Goal: Information Seeking & Learning: Check status

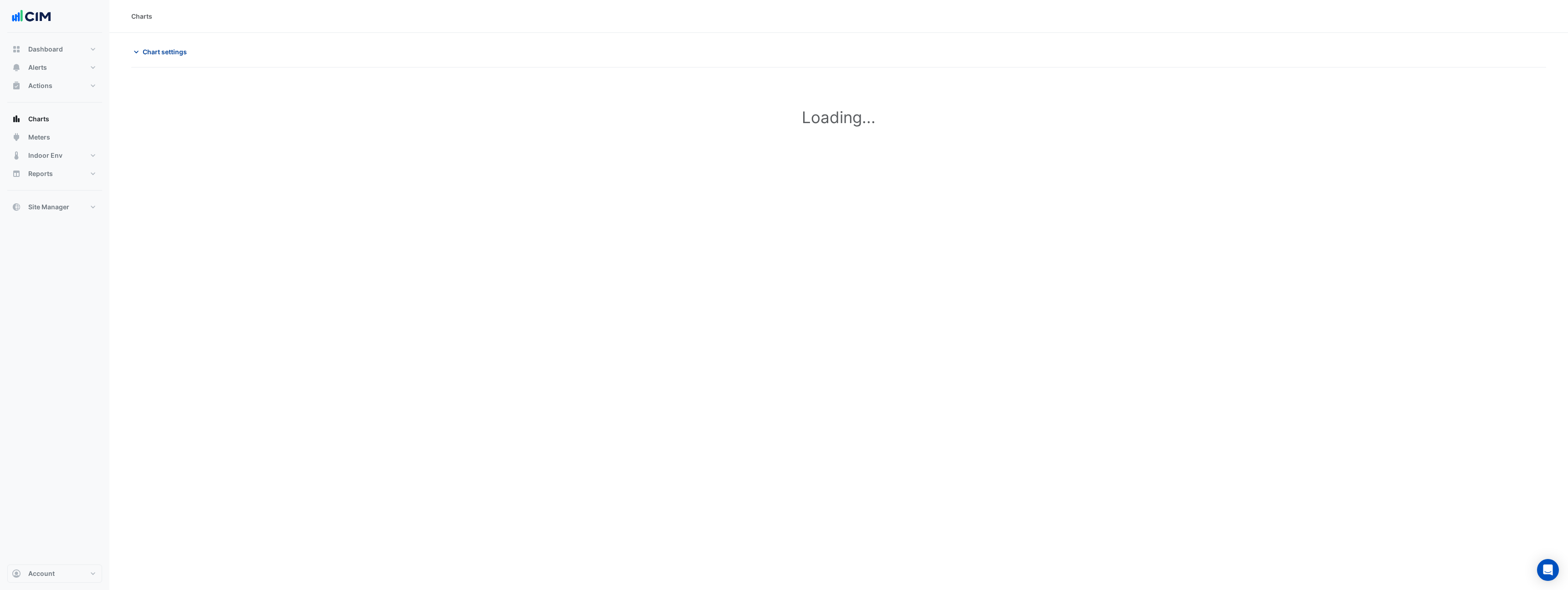
click at [181, 50] on span "Chart settings" at bounding box center [164, 52] width 44 height 10
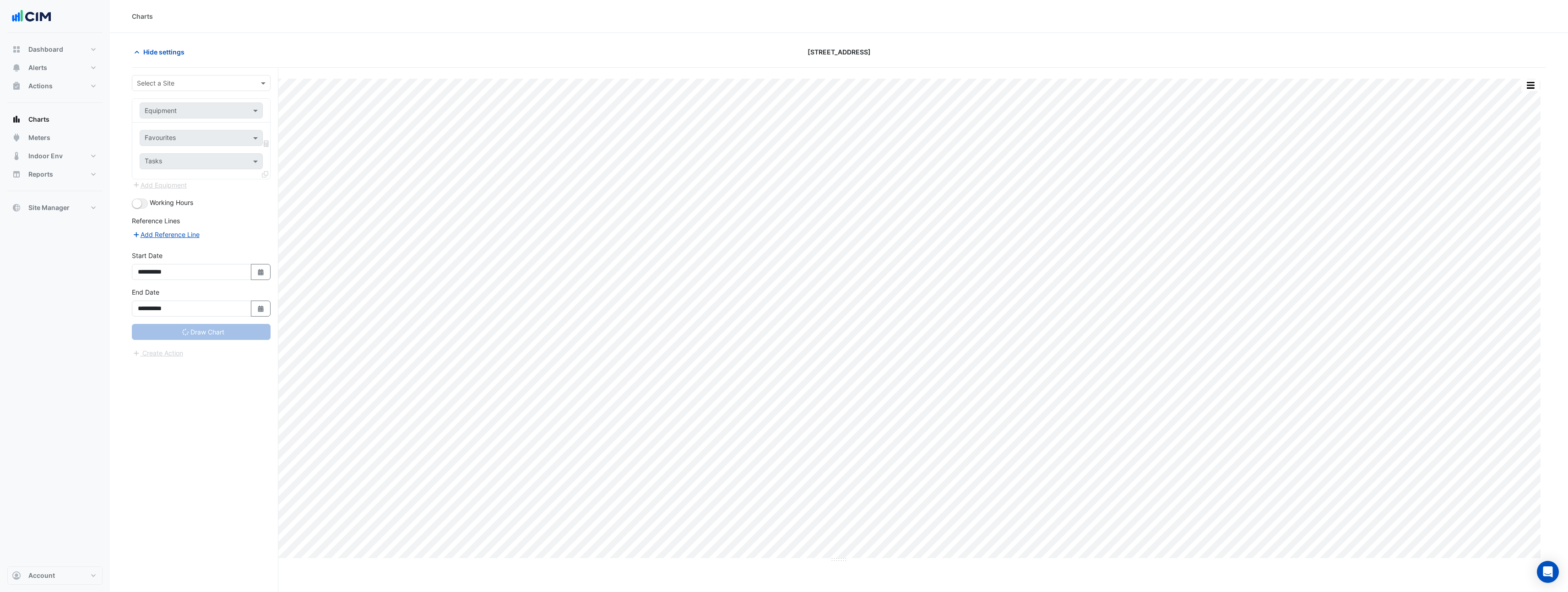
type input "**********"
